Goal: Transaction & Acquisition: Download file/media

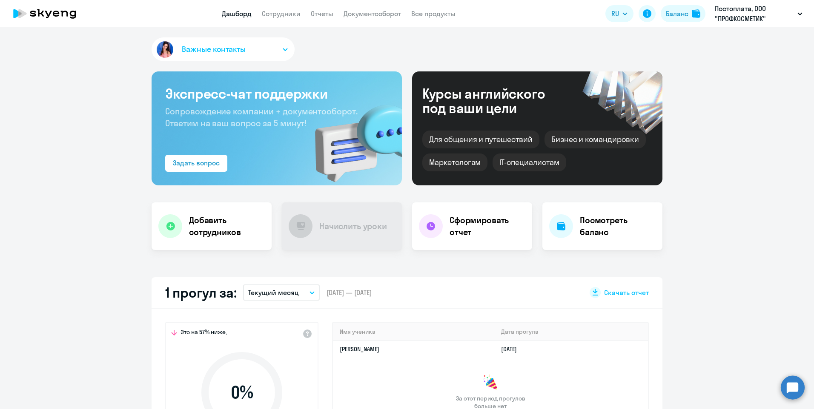
select select "30"
click at [388, 14] on link "Документооборот" at bounding box center [371, 13] width 57 height 9
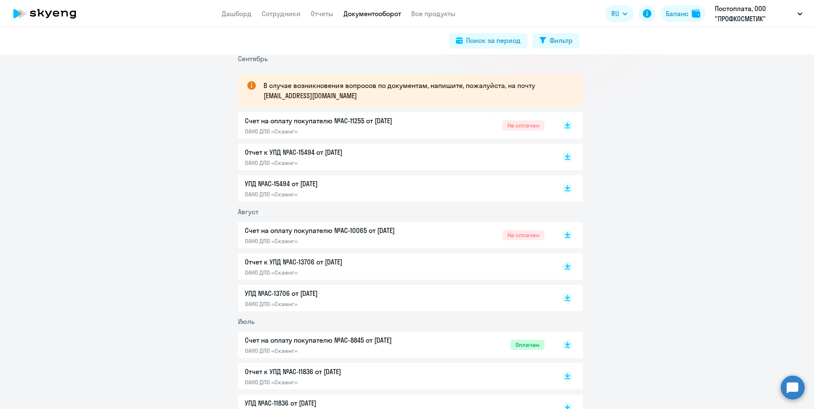
scroll to position [128, 0]
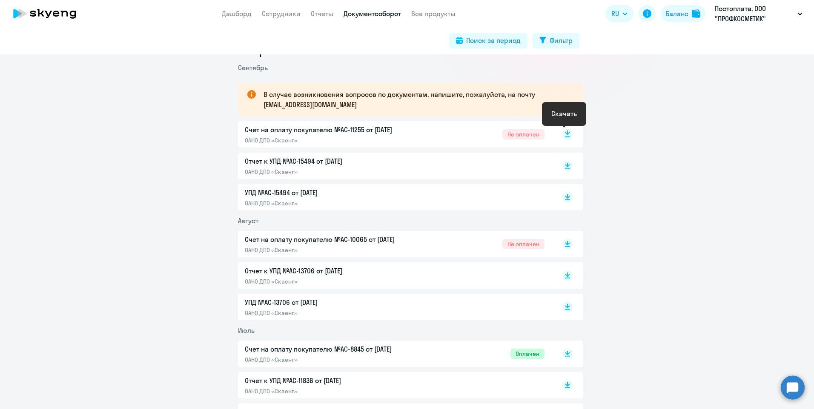
click at [567, 134] on rect at bounding box center [567, 134] width 10 height 10
click at [565, 165] on icon at bounding box center [567, 164] width 5 height 4
click at [565, 196] on icon at bounding box center [567, 196] width 5 height 4
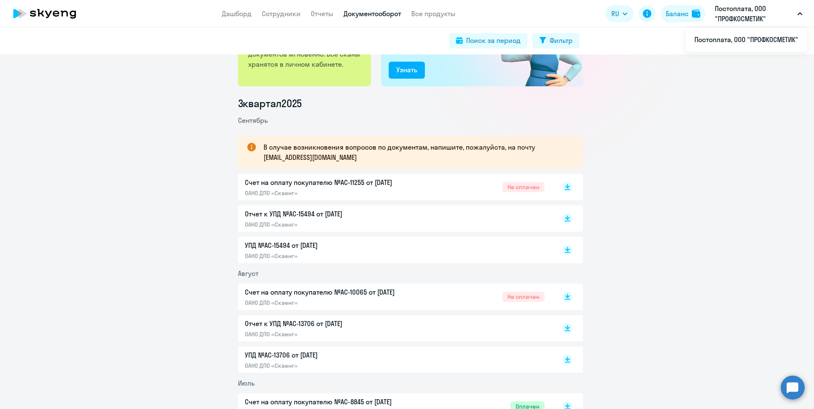
scroll to position [0, 0]
